Goal: Find specific page/section: Find specific page/section

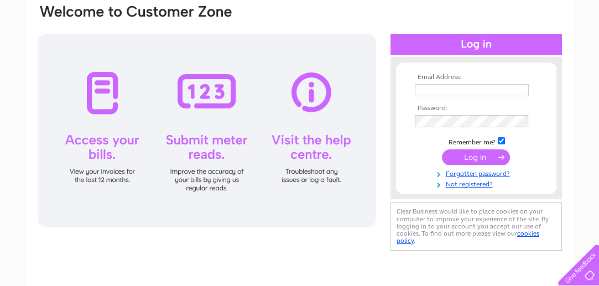
scroll to position [111, 0]
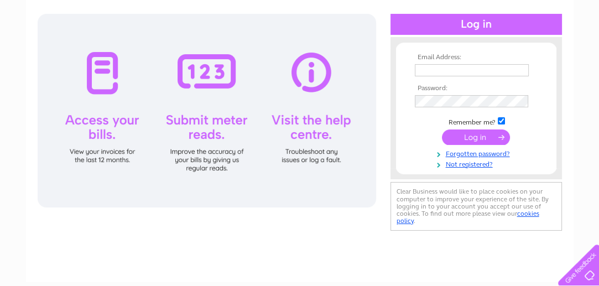
type input "bc@copsey-comms.com"
click at [472, 137] on input "submit" at bounding box center [476, 137] width 68 height 15
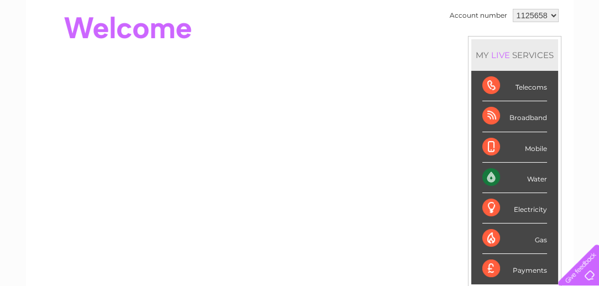
scroll to position [111, 0]
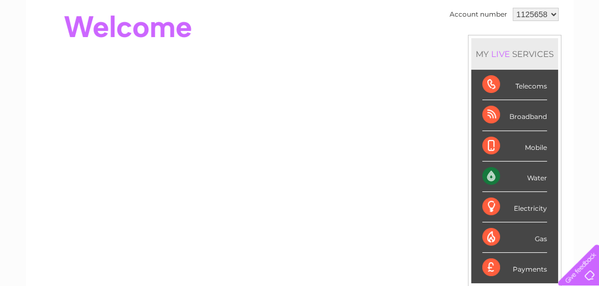
click at [490, 175] on div "Water" at bounding box center [515, 177] width 65 height 30
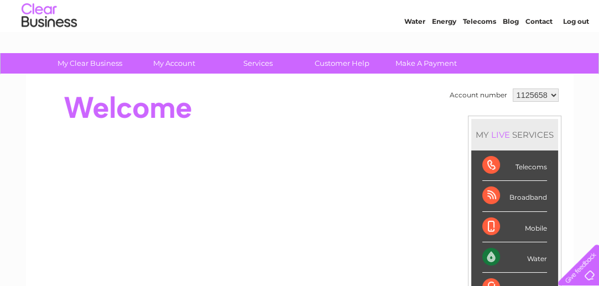
scroll to position [0, 0]
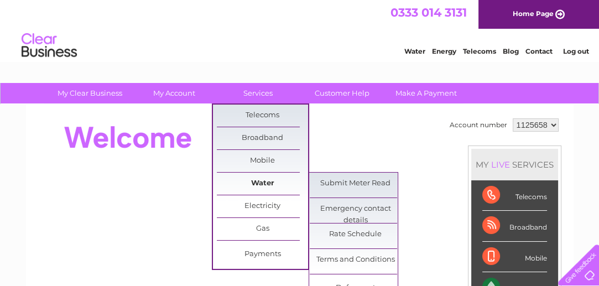
click at [260, 183] on link "Water" at bounding box center [262, 184] width 91 height 22
click at [254, 183] on link "Water" at bounding box center [262, 184] width 91 height 22
